Goal: Task Accomplishment & Management: Manage account settings

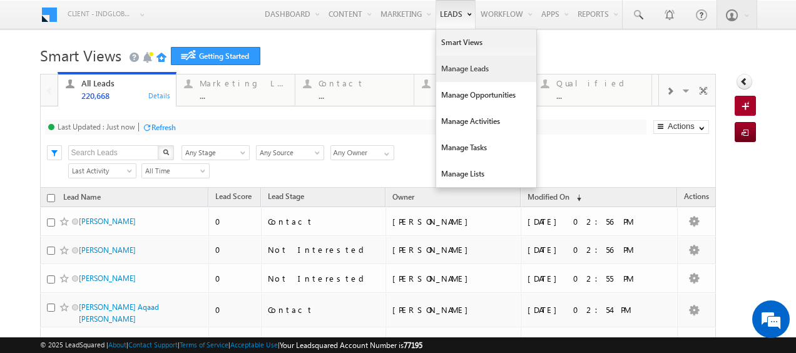
click at [436, 65] on link "Manage Leads" at bounding box center [486, 69] width 100 height 26
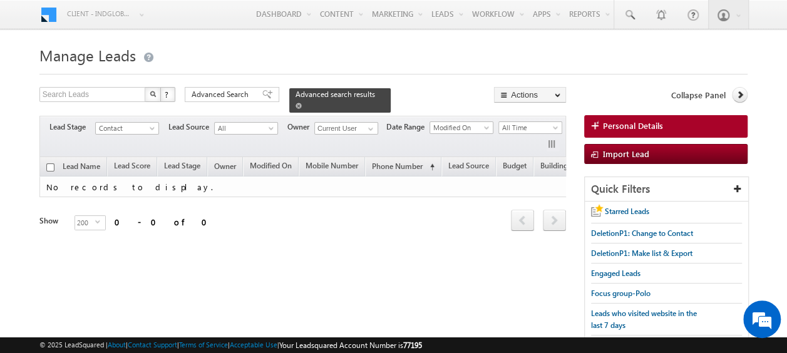
click at [302, 103] on span at bounding box center [298, 106] width 6 height 6
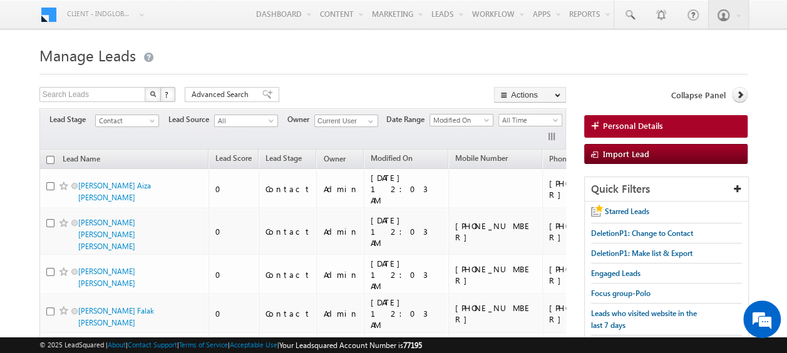
click at [47, 157] on input "checkbox" at bounding box center [50, 160] width 8 height 8
checkbox input "true"
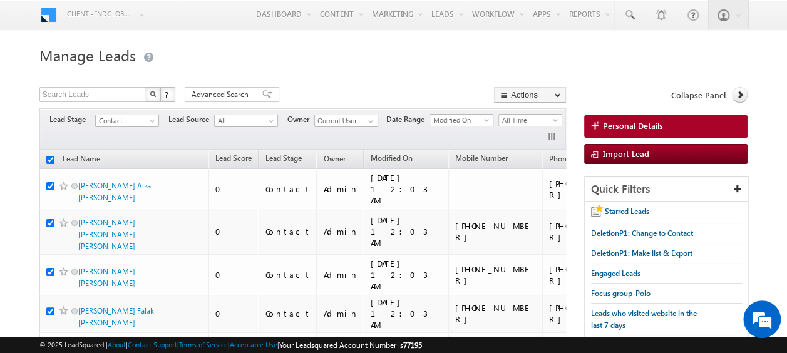
checkbox input "true"
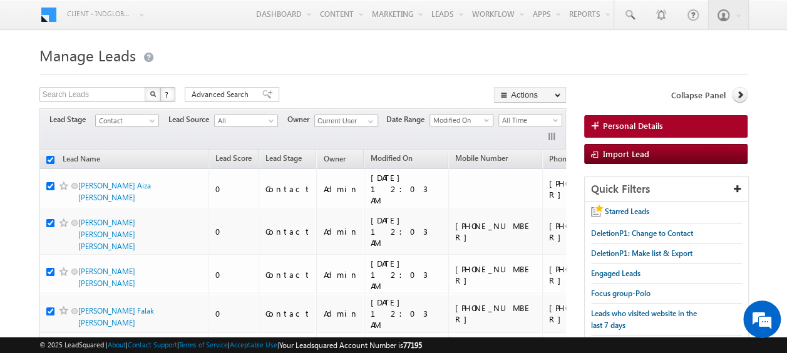
checkbox input "true"
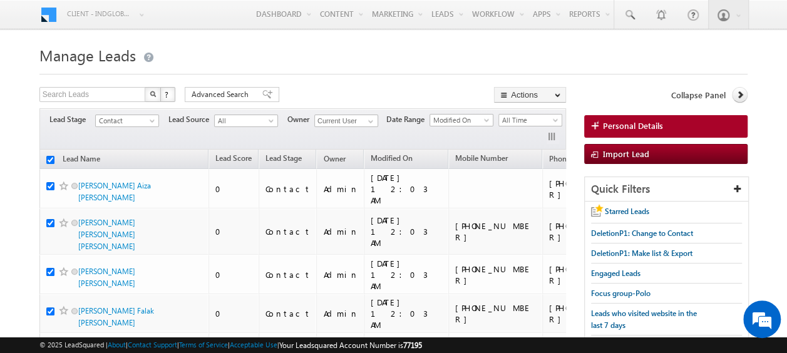
checkbox input "true"
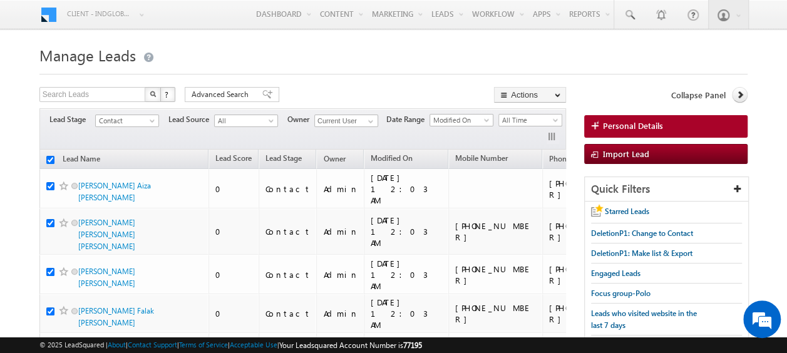
checkbox input "true"
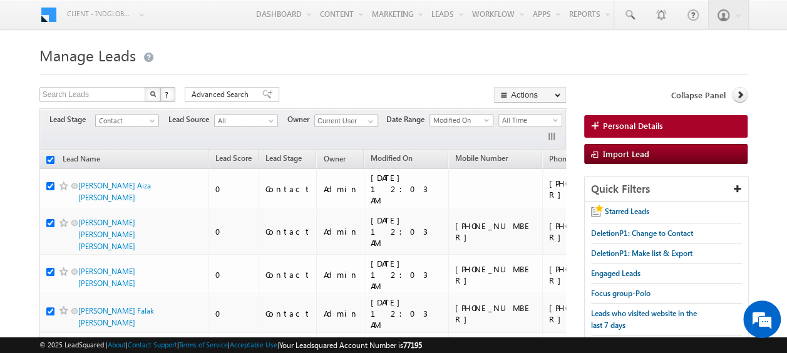
checkbox input "true"
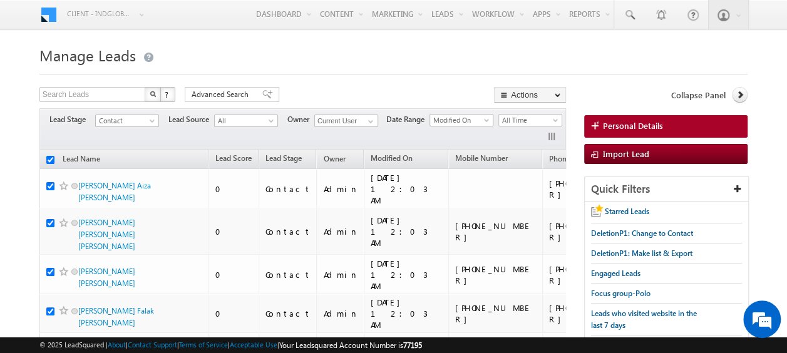
checkbox input "true"
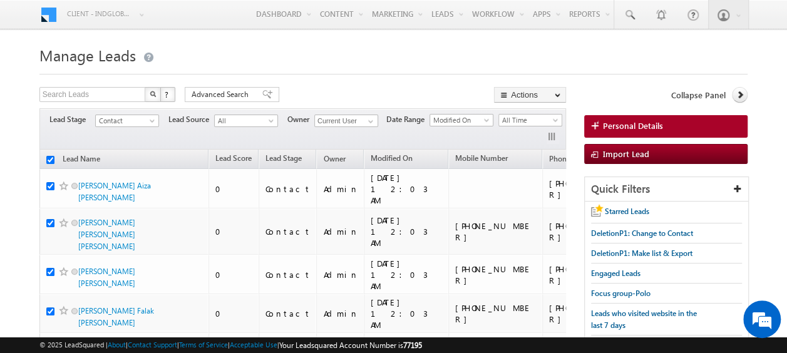
checkbox input "true"
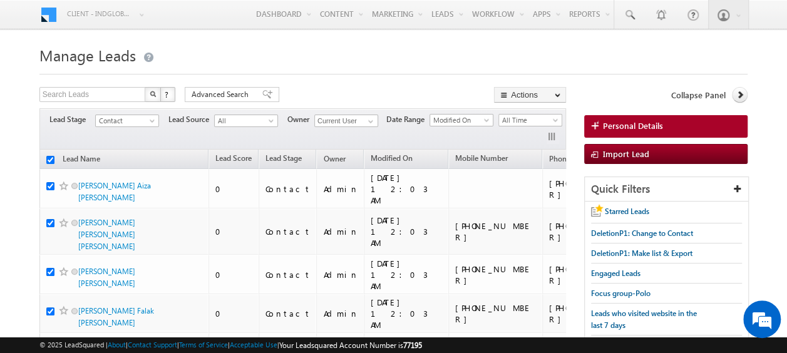
checkbox input "true"
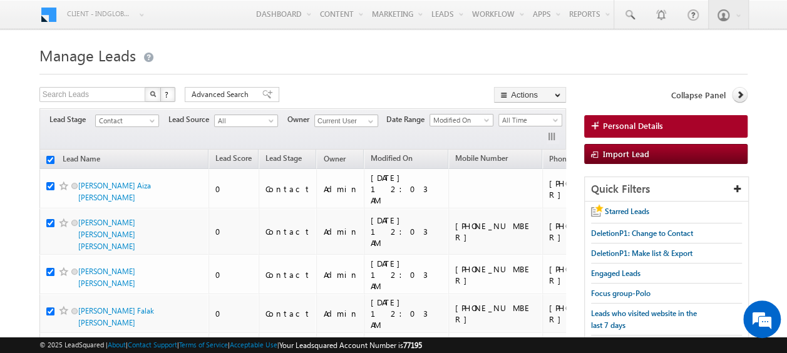
checkbox input "true"
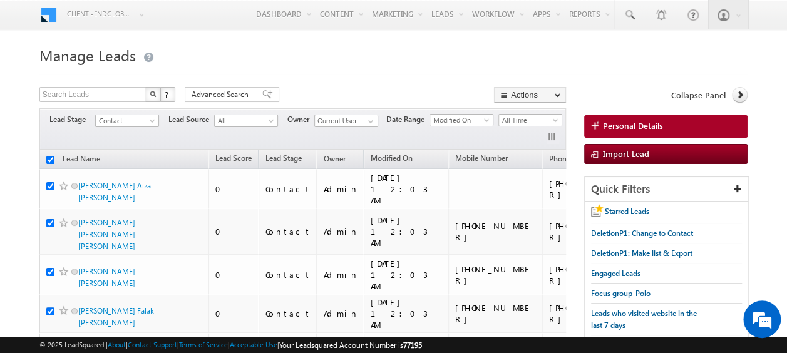
checkbox input "true"
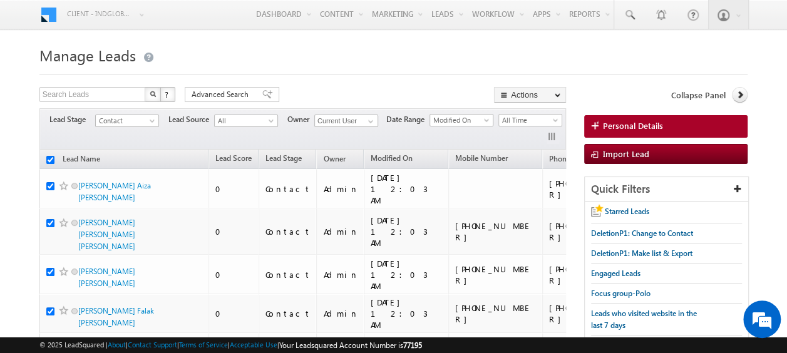
checkbox input "true"
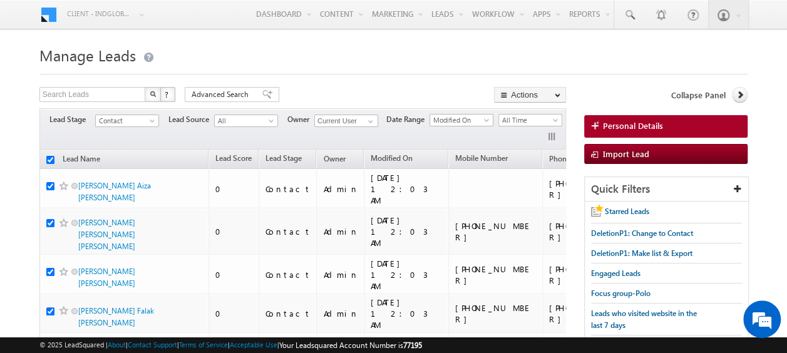
checkbox input "true"
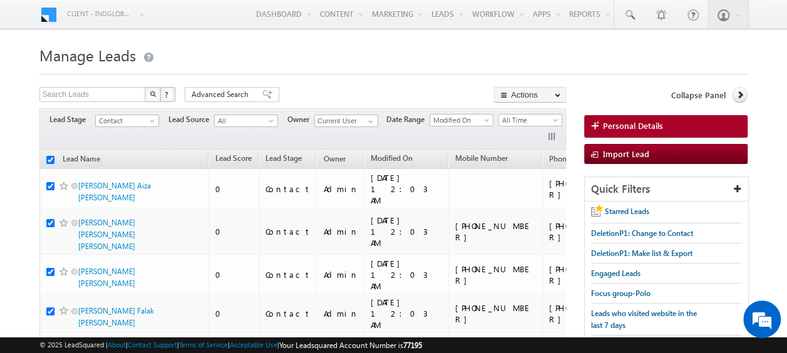
checkbox input "true"
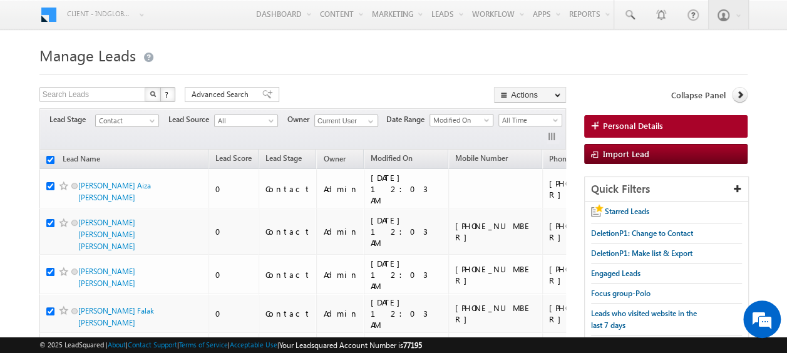
checkbox input "true"
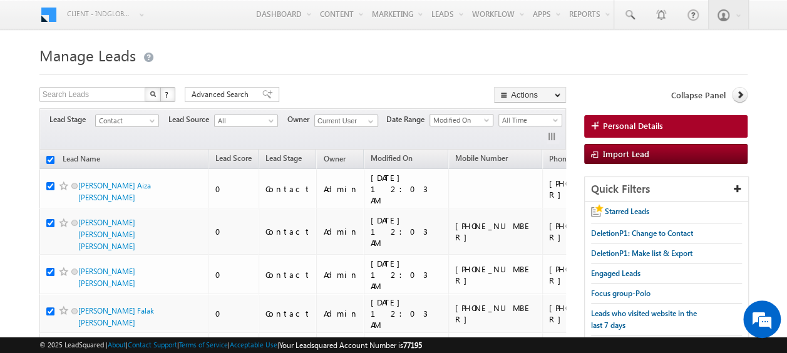
checkbox input "true"
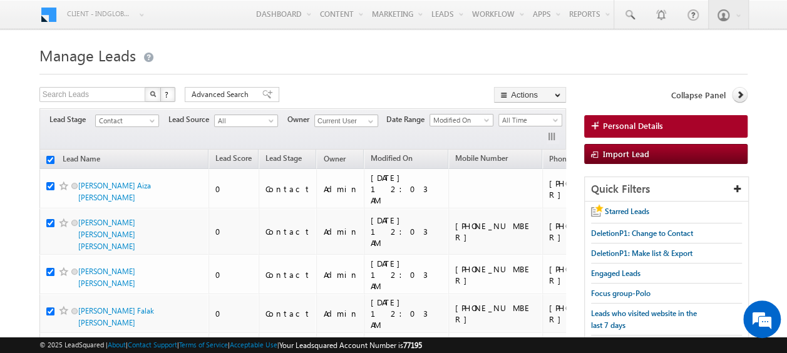
checkbox input "true"
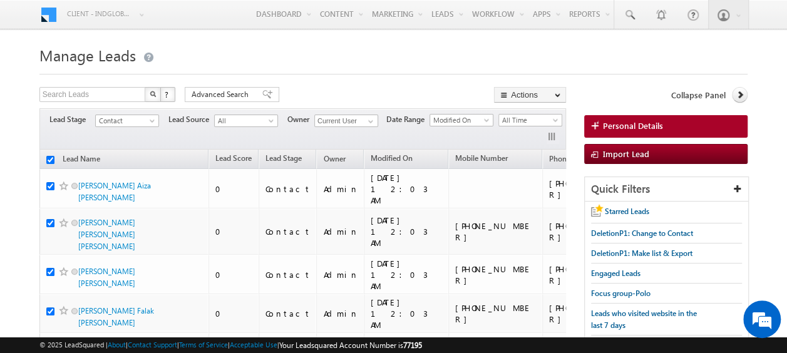
checkbox input "true"
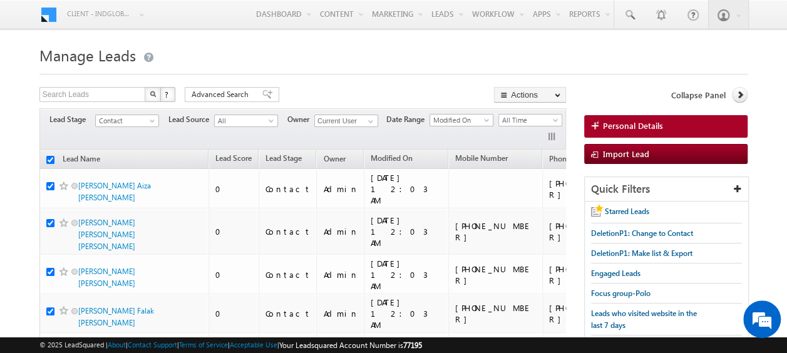
checkbox input "true"
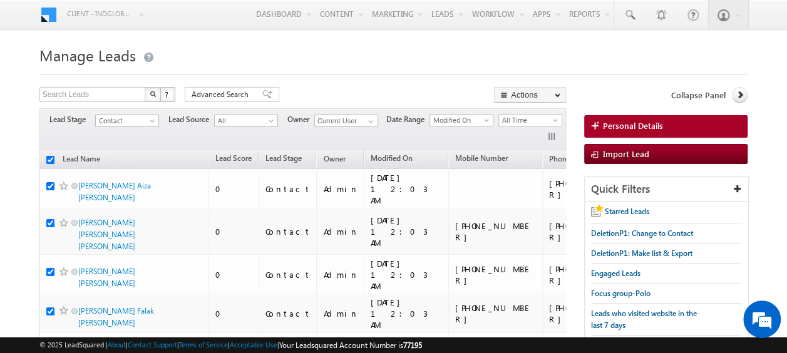
checkbox input "true"
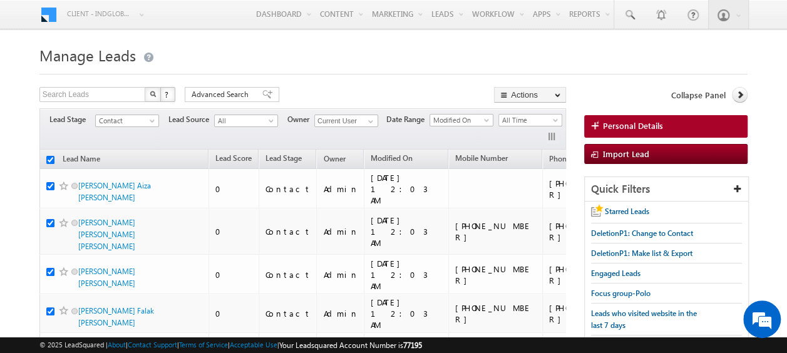
checkbox input "true"
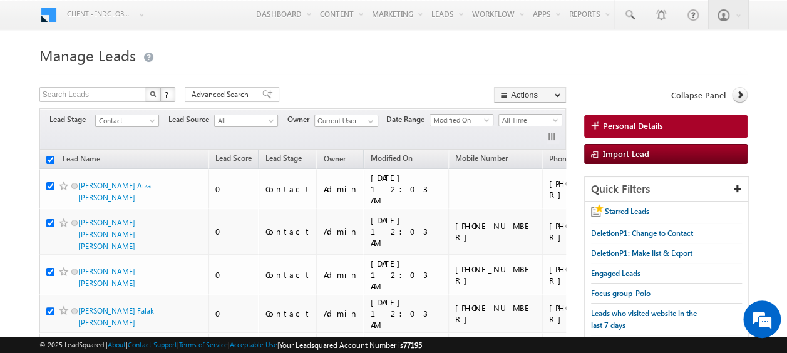
checkbox input "true"
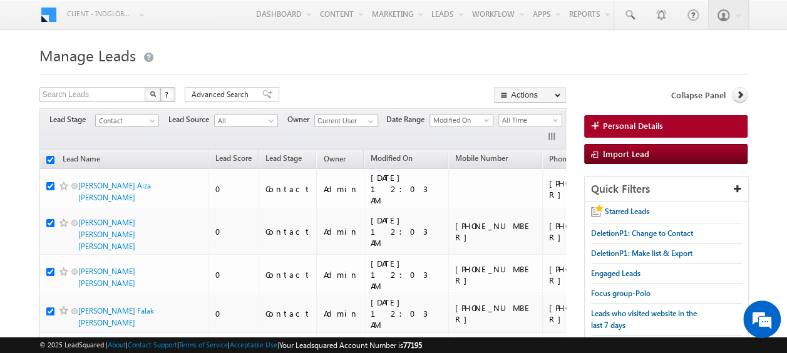
checkbox input "true"
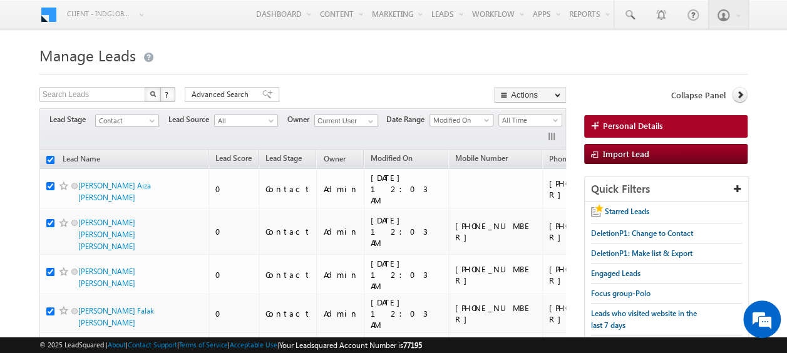
checkbox input "true"
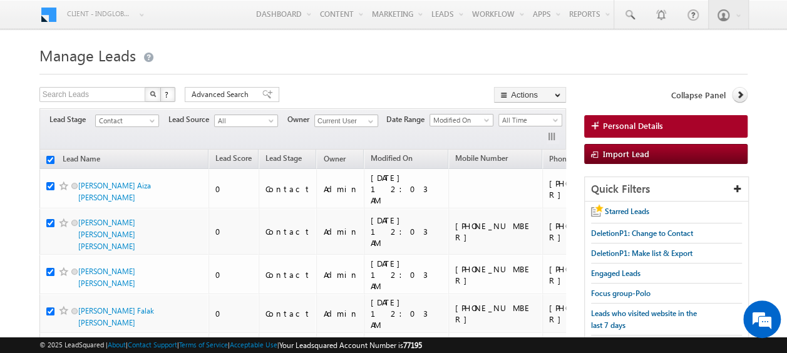
checkbox input "true"
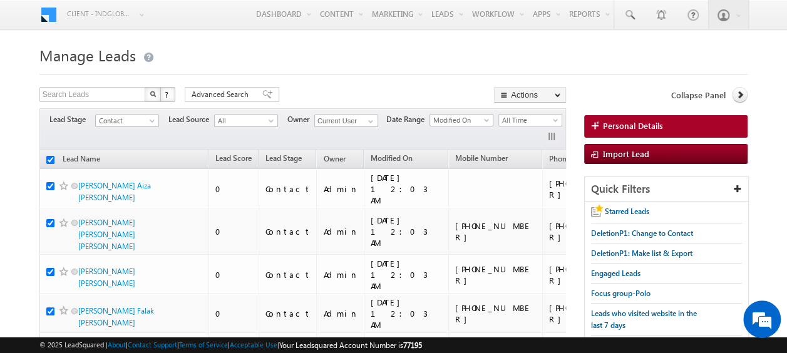
checkbox input "true"
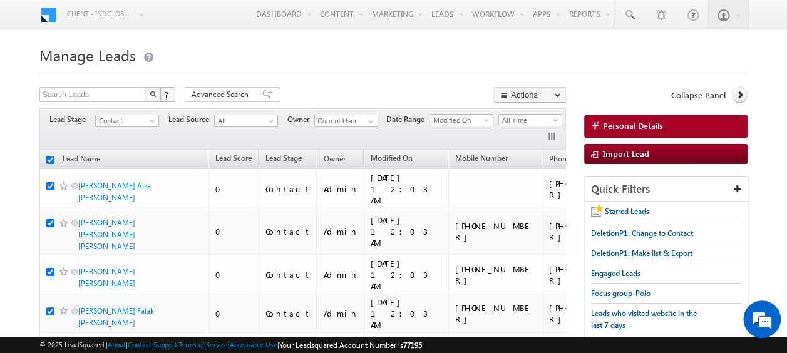
checkbox input "true"
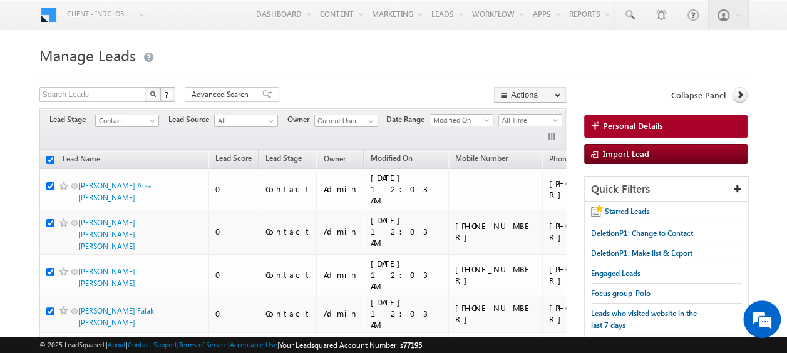
checkbox input "true"
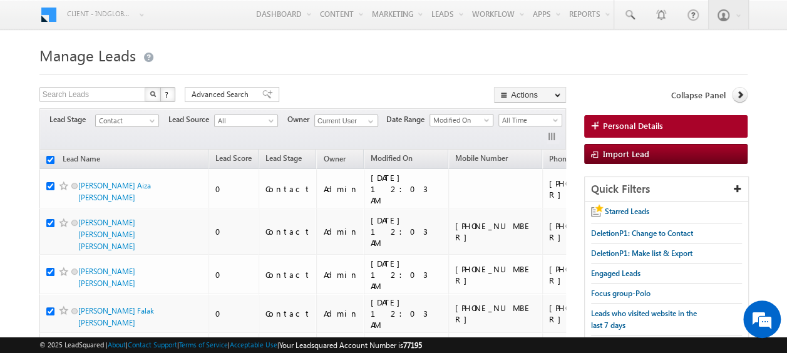
checkbox input "true"
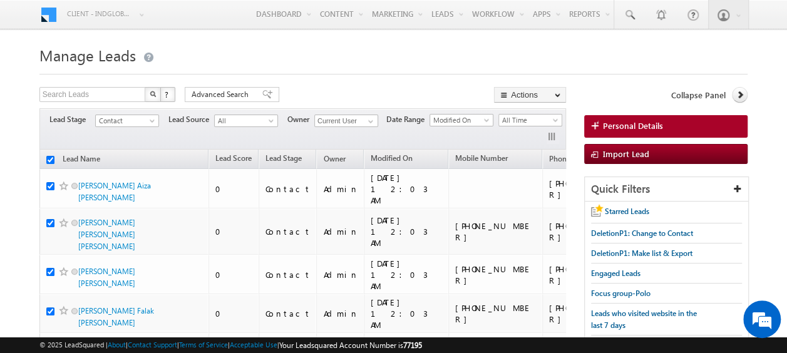
checkbox input "true"
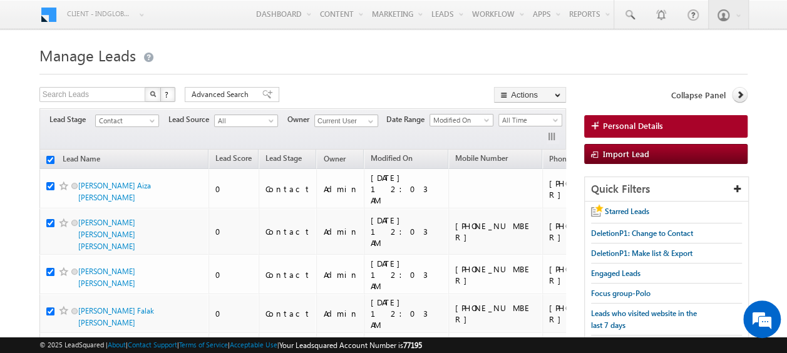
checkbox input "true"
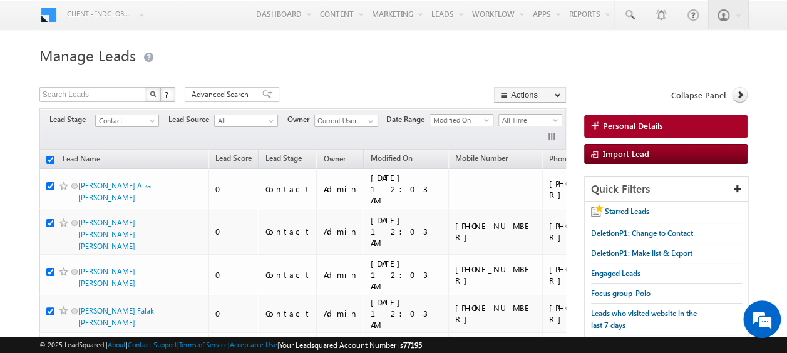
checkbox input "true"
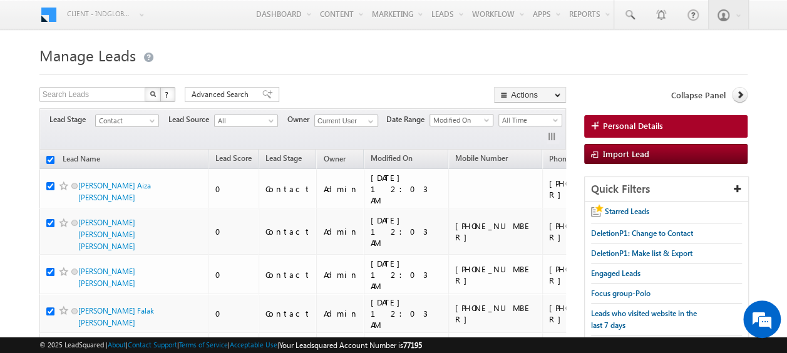
checkbox input "true"
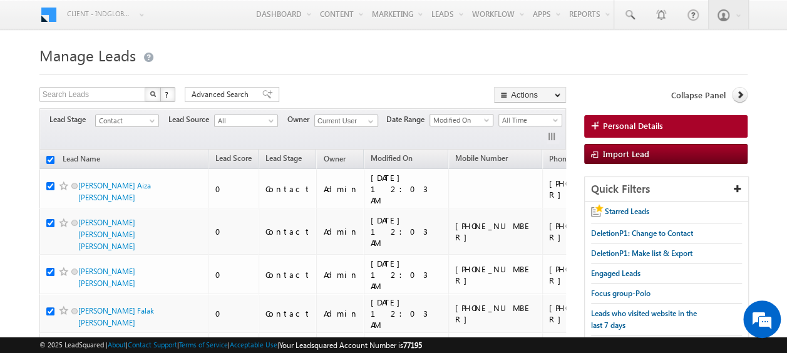
checkbox input "true"
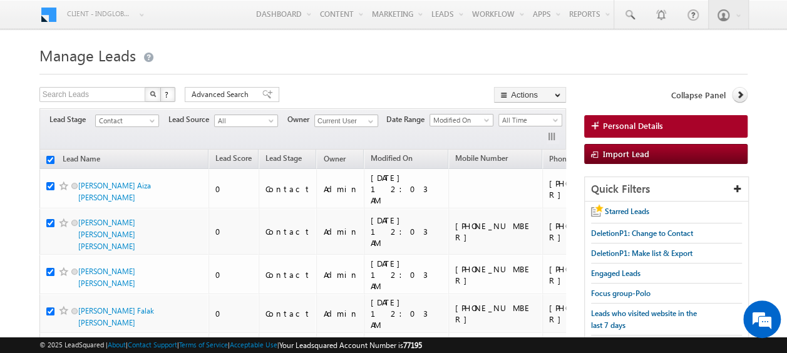
checkbox input "true"
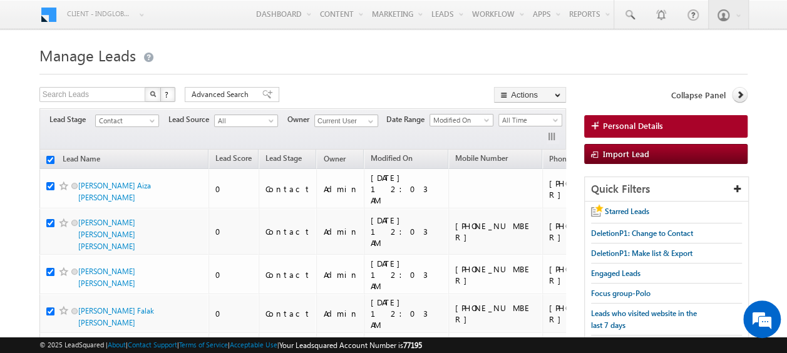
checkbox input "true"
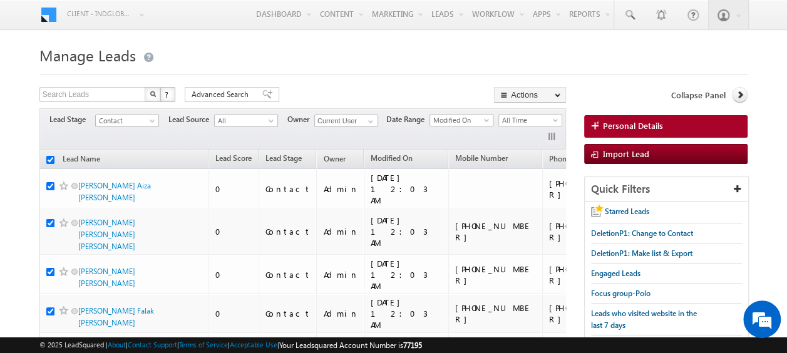
checkbox input "true"
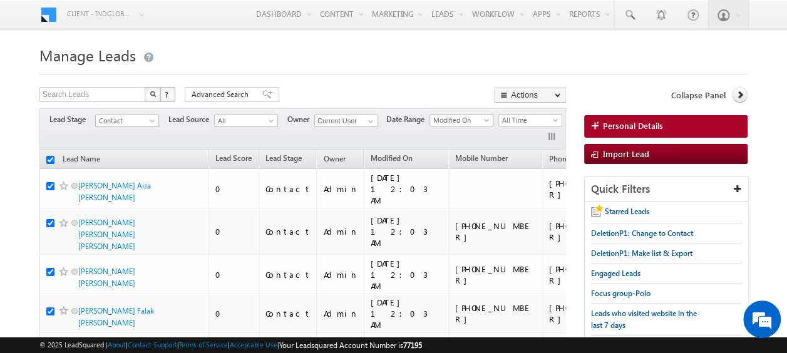
checkbox input "true"
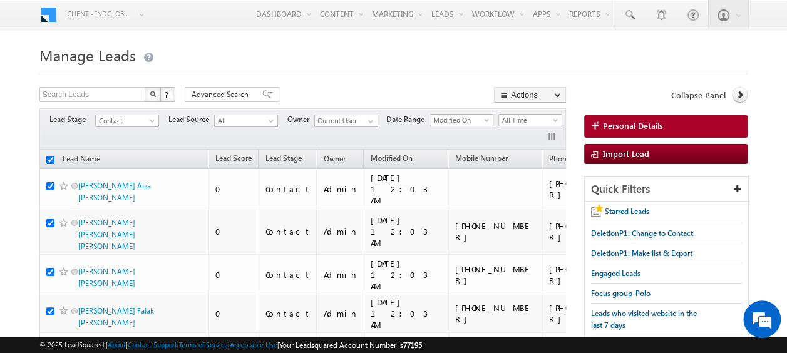
checkbox input "true"
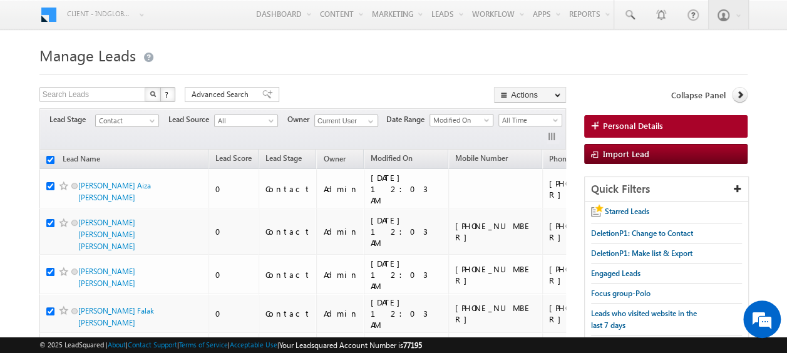
checkbox input "true"
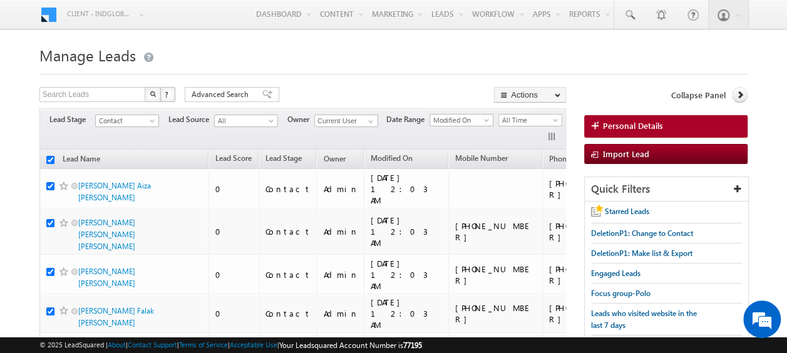
checkbox input "true"
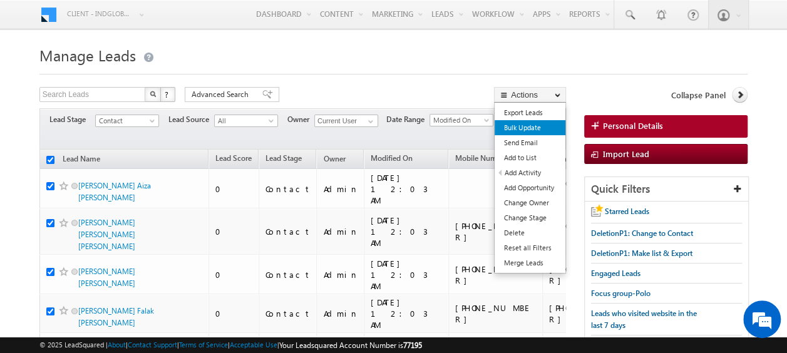
click at [530, 129] on link "Bulk Update" at bounding box center [530, 127] width 71 height 15
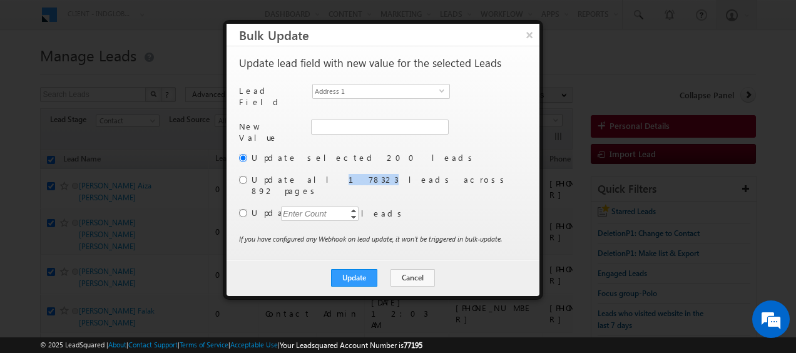
drag, startPoint x: 291, startPoint y: 175, endPoint x: 316, endPoint y: 177, distance: 24.5
click at [316, 177] on label "Update all 178323 leads across 892 pages" at bounding box center [388, 185] width 273 height 23
copy label "178323"
click at [408, 269] on button "Cancel" at bounding box center [413, 278] width 44 height 18
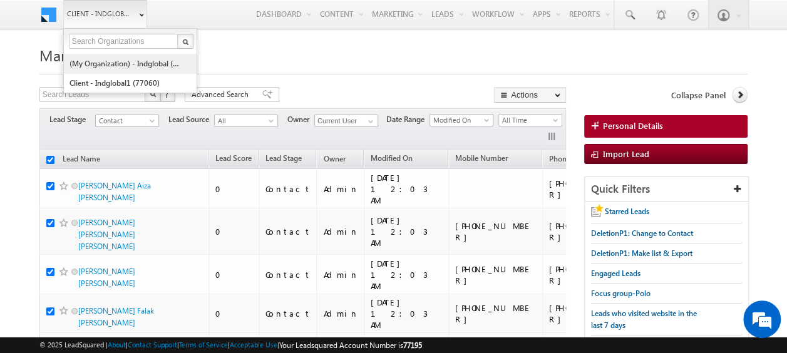
click at [124, 61] on link "(My Organization) - indglobal (48060)" at bounding box center [126, 63] width 115 height 19
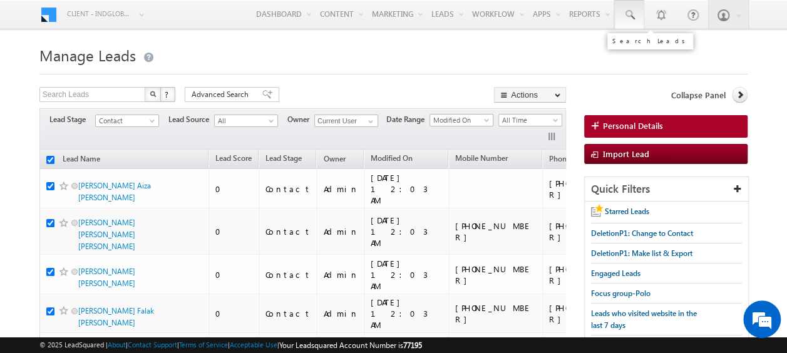
click at [635, 19] on span at bounding box center [629, 15] width 13 height 13
